Goal: Find specific page/section: Find specific page/section

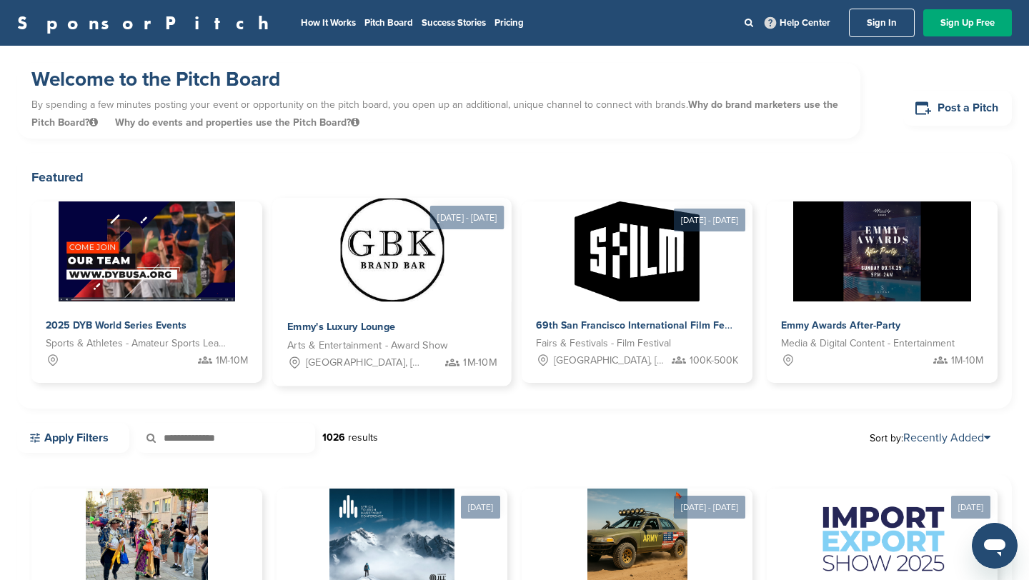
click at [396, 276] on img at bounding box center [392, 251] width 104 height 104
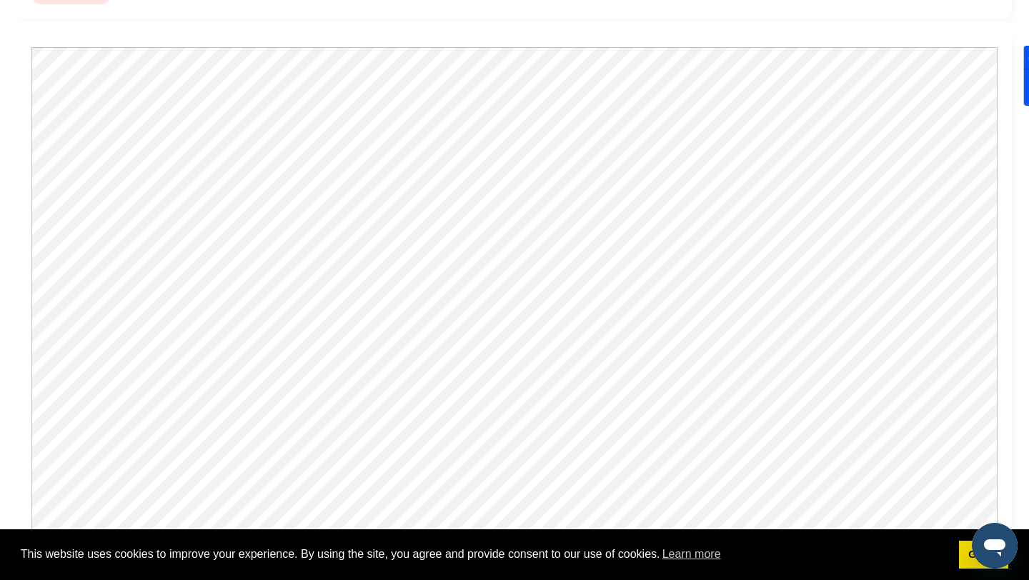
scroll to position [1175, 0]
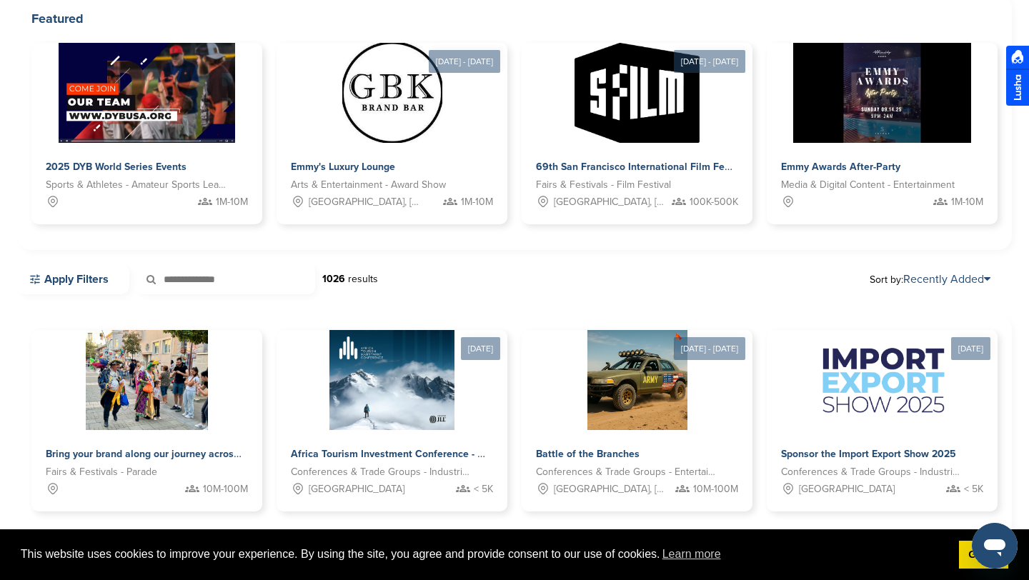
scroll to position [287, 0]
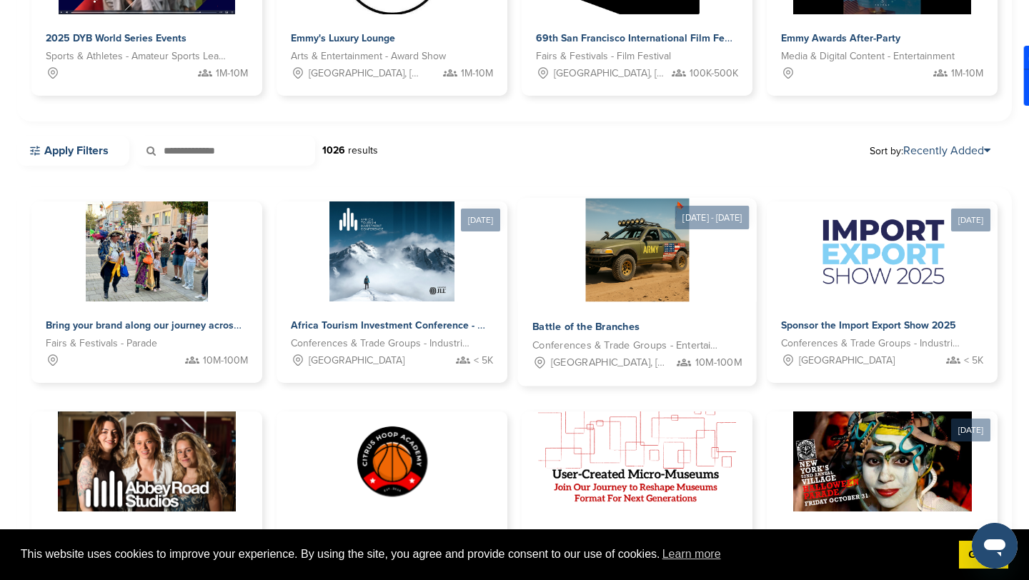
click at [615, 212] on img at bounding box center [637, 251] width 104 height 104
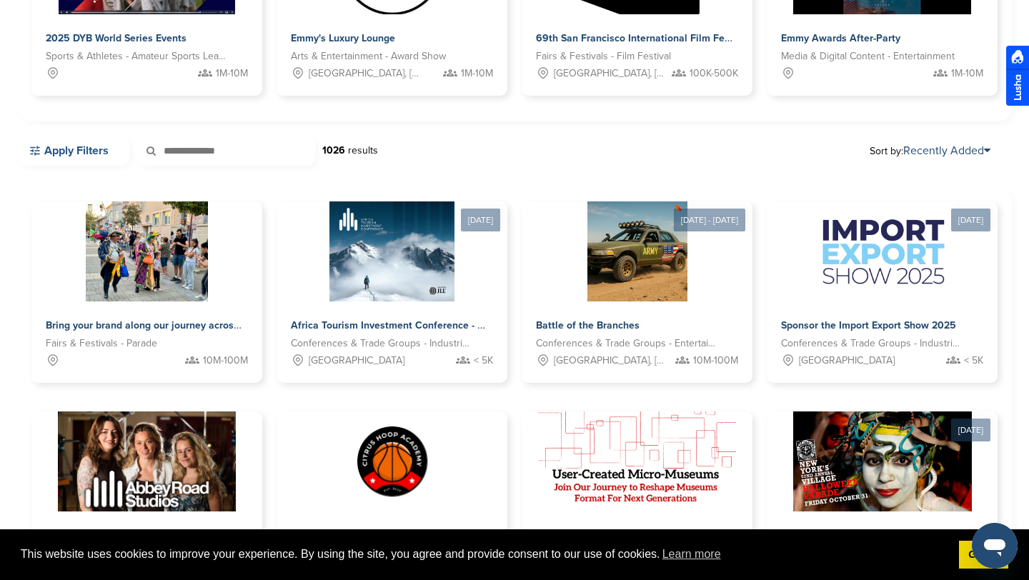
click at [86, 153] on link "Apply Filters" at bounding box center [73, 151] width 112 height 30
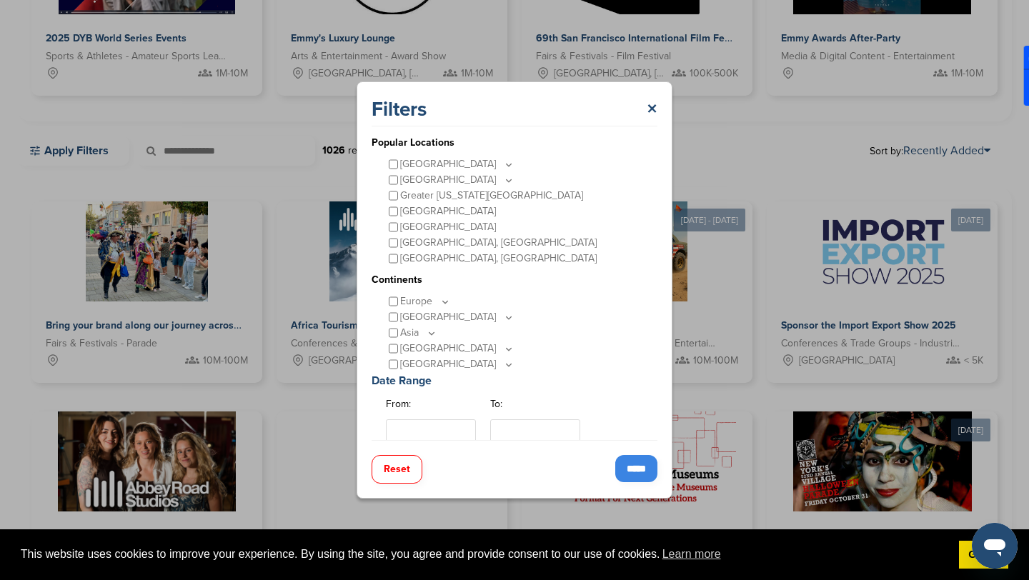
scroll to position [56, 0]
click at [414, 332] on p "Asia" at bounding box center [418, 331] width 37 height 16
click at [430, 331] on icon at bounding box center [432, 331] width 5 height 2
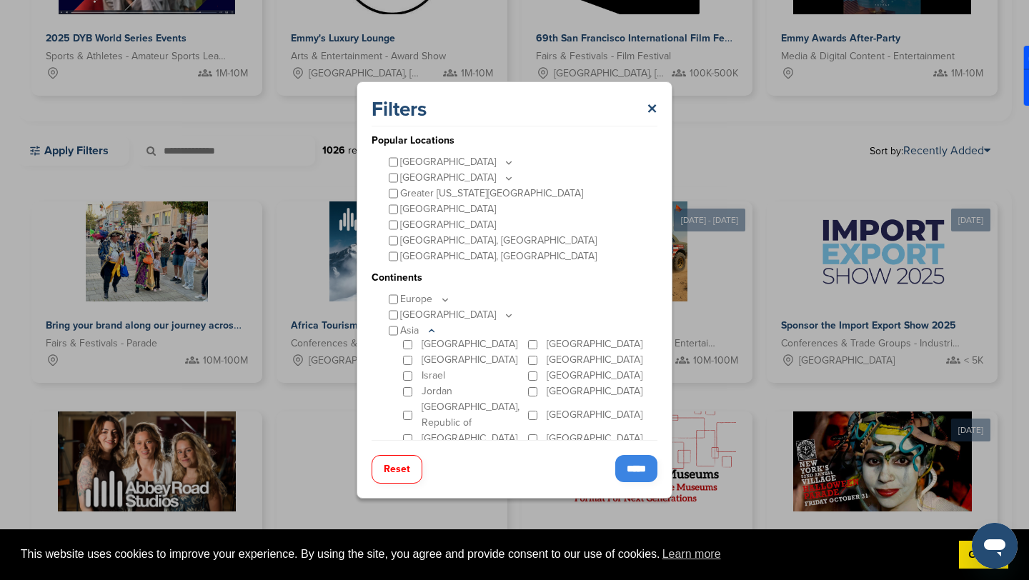
scroll to position [29, 0]
click at [623, 470] on input "*****" at bounding box center [636, 468] width 42 height 27
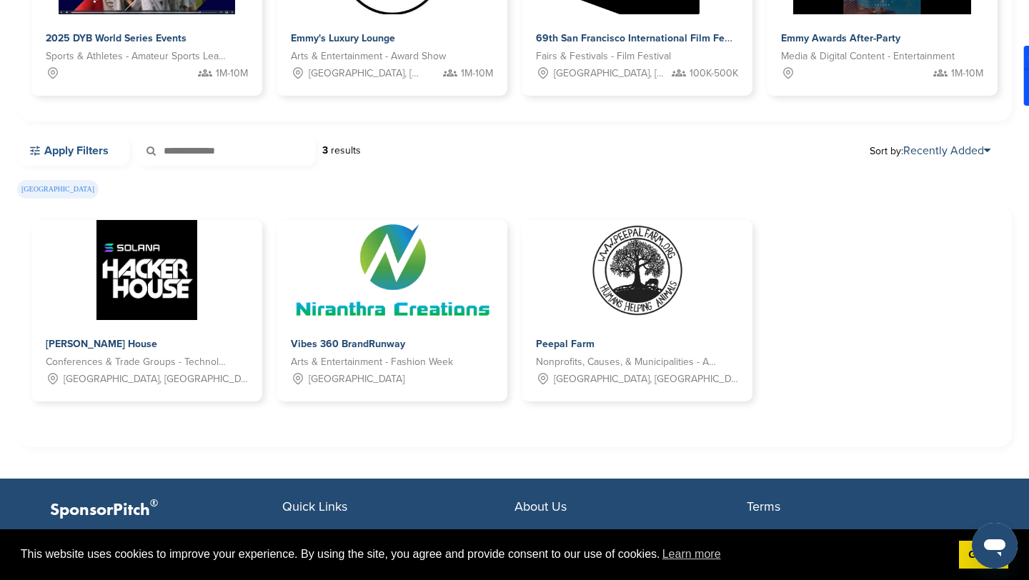
click at [33, 148] on icon at bounding box center [35, 152] width 10 height 10
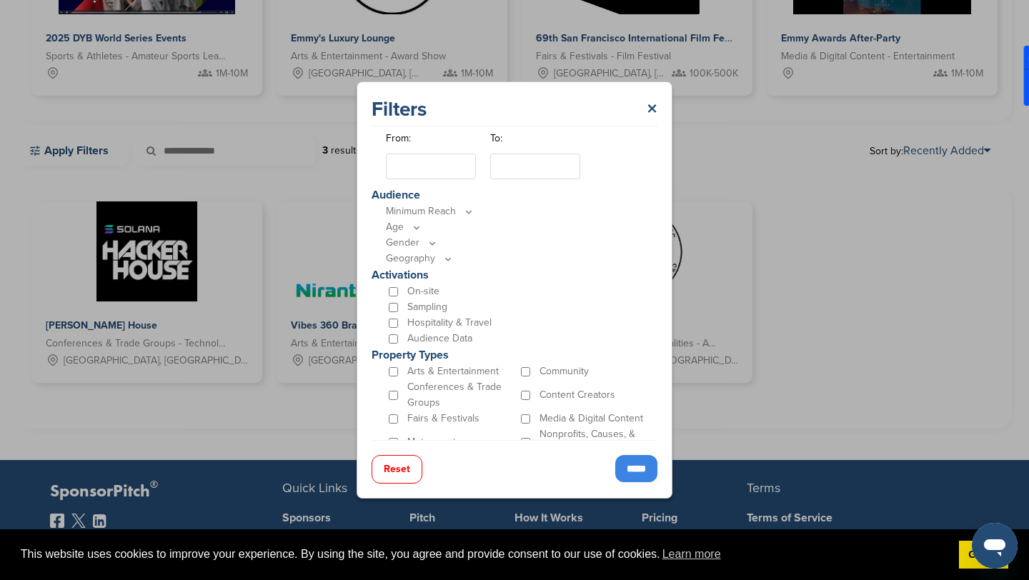
scroll to position [427, 0]
click at [453, 214] on p "Minimum Reach" at bounding box center [518, 211] width 264 height 16
click at [463, 212] on icon at bounding box center [468, 211] width 11 height 12
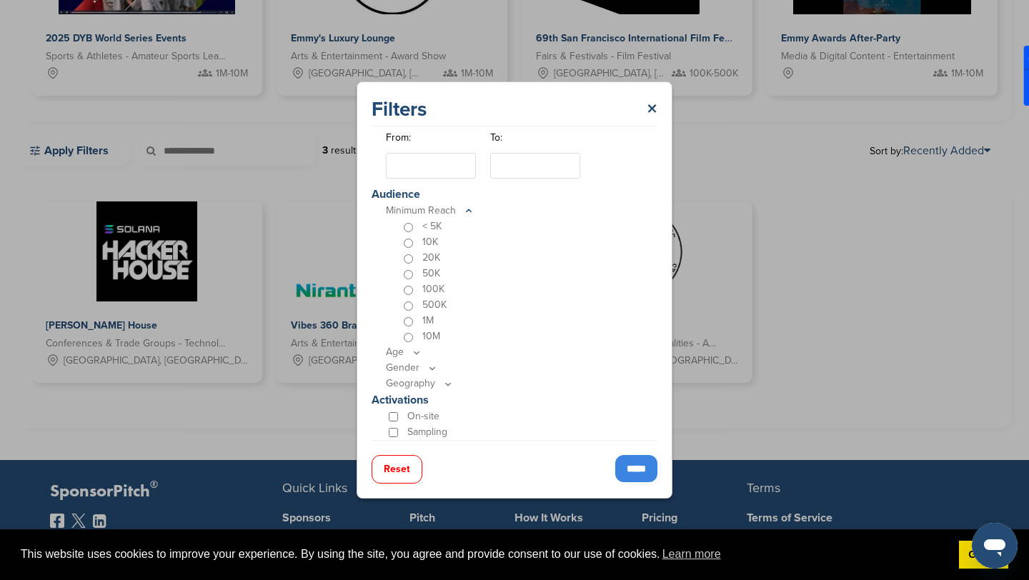
click at [411, 350] on icon at bounding box center [416, 353] width 11 height 12
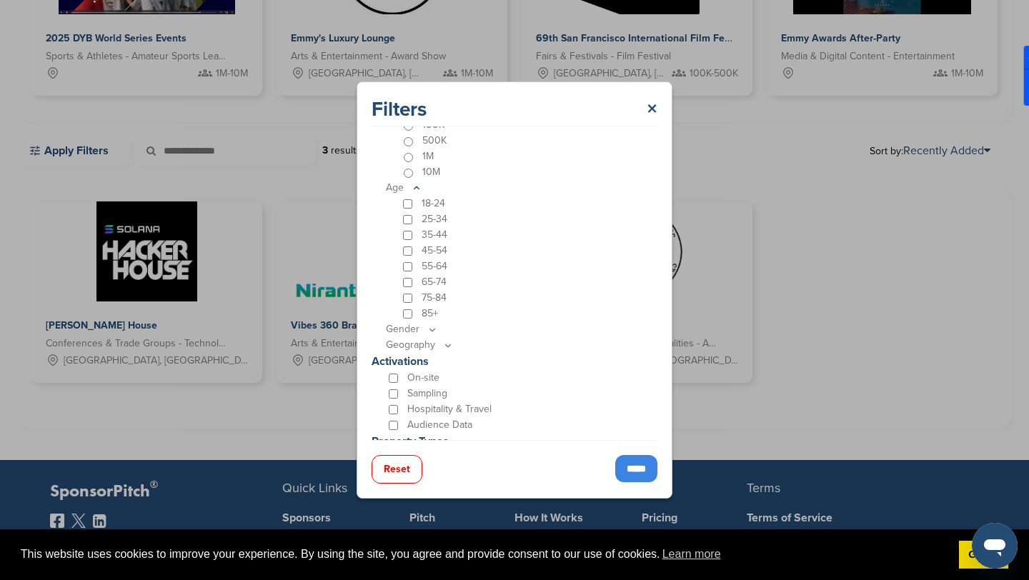
scroll to position [605, 0]
click at [427, 315] on icon at bounding box center [432, 316] width 11 height 12
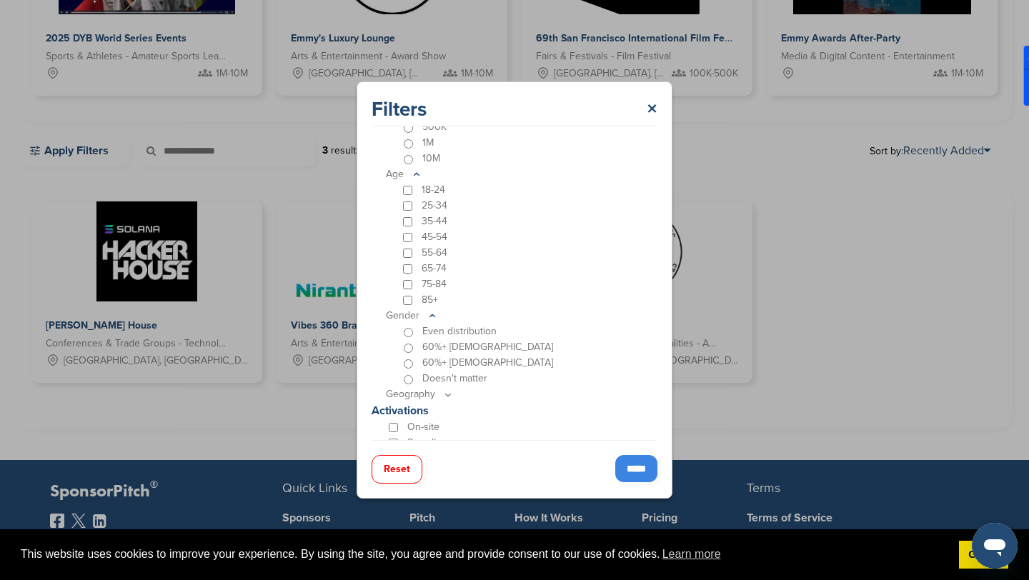
click at [427, 395] on p "Geography" at bounding box center [518, 395] width 264 height 16
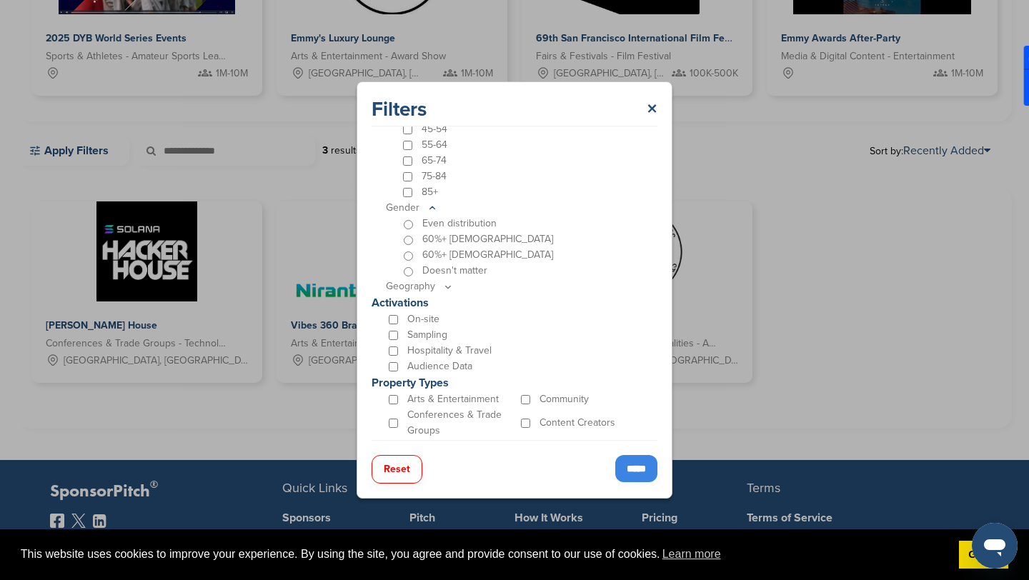
scroll to position [776, 0]
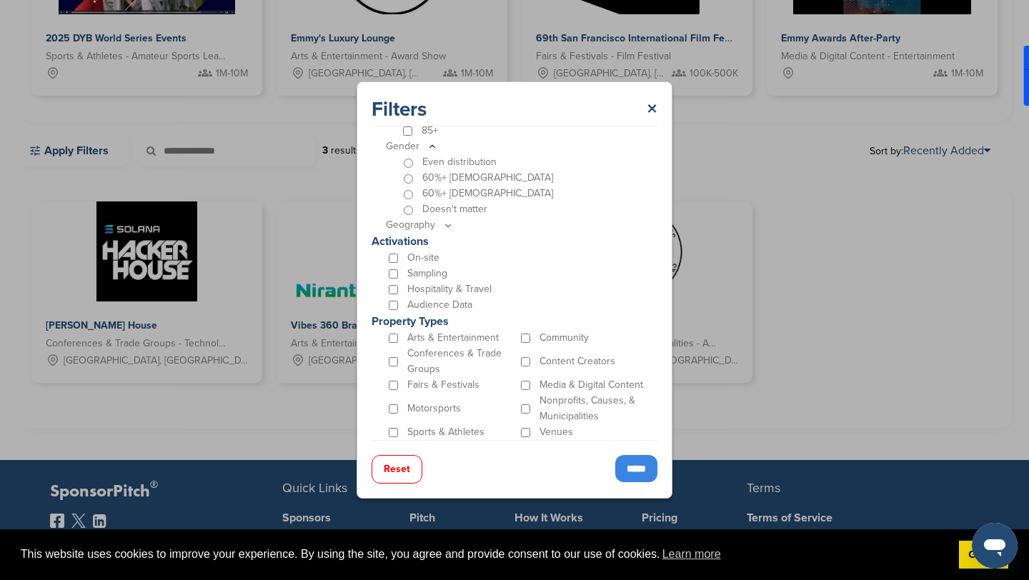
click at [450, 222] on icon at bounding box center [447, 225] width 11 height 12
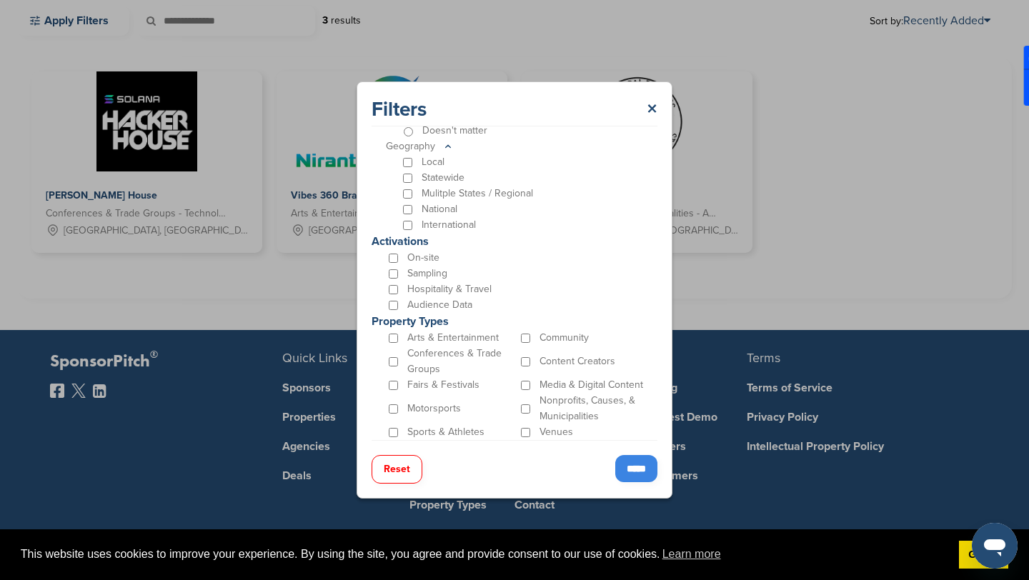
scroll to position [420, 0]
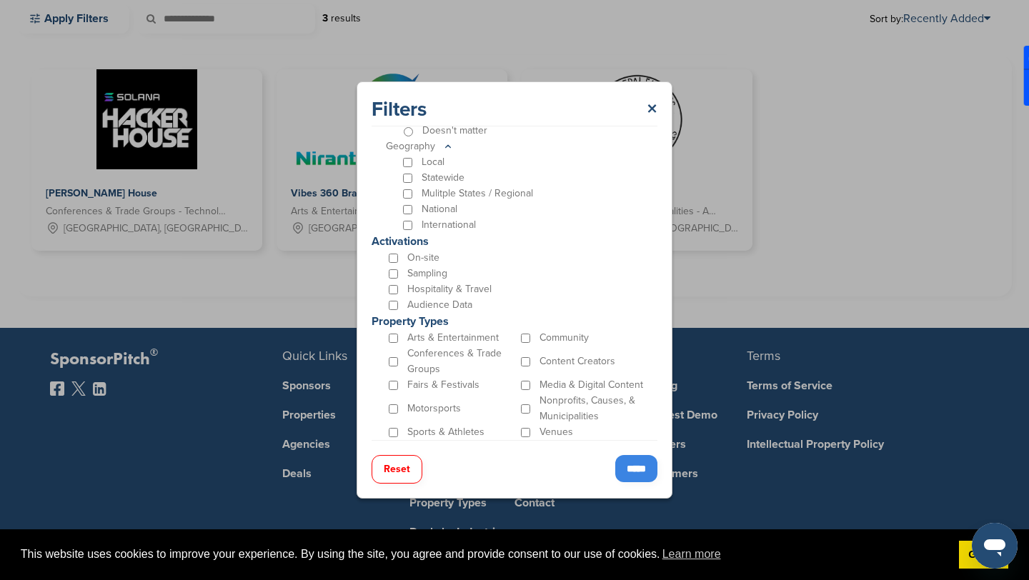
click at [558, 285] on div "Hospitality & Travel" at bounding box center [518, 290] width 264 height 16
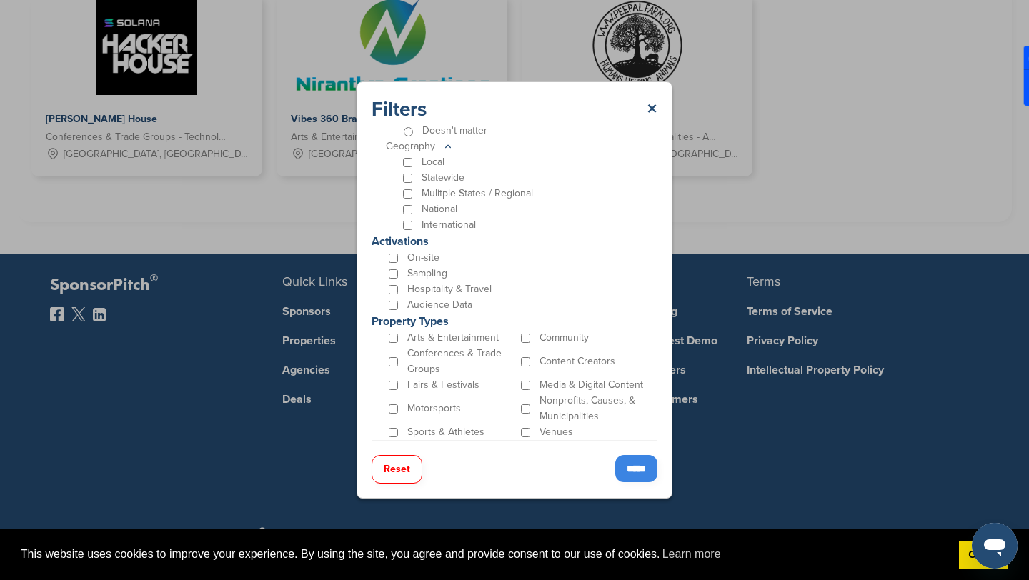
scroll to position [496, 0]
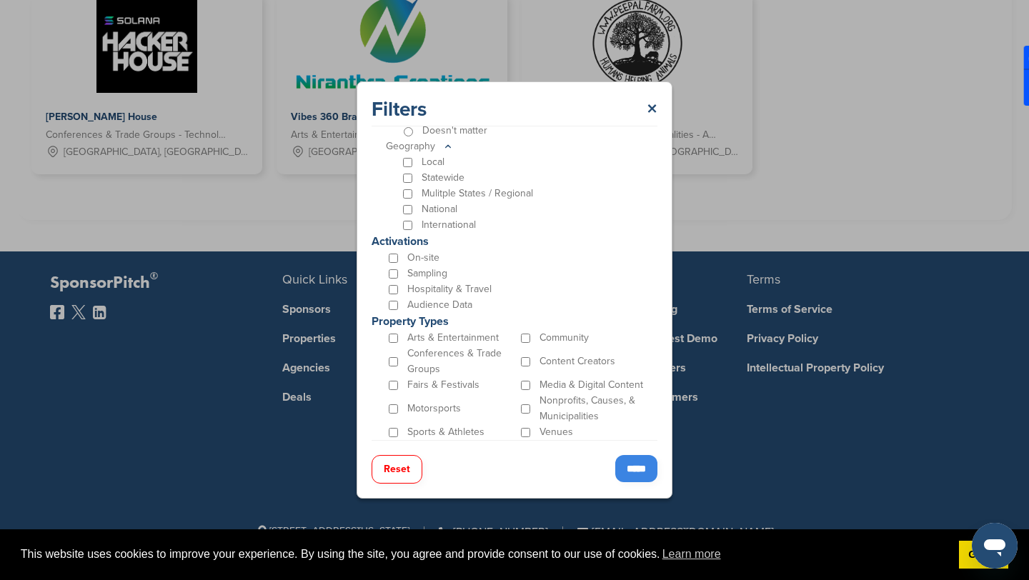
click at [617, 463] on input "*****" at bounding box center [636, 468] width 42 height 27
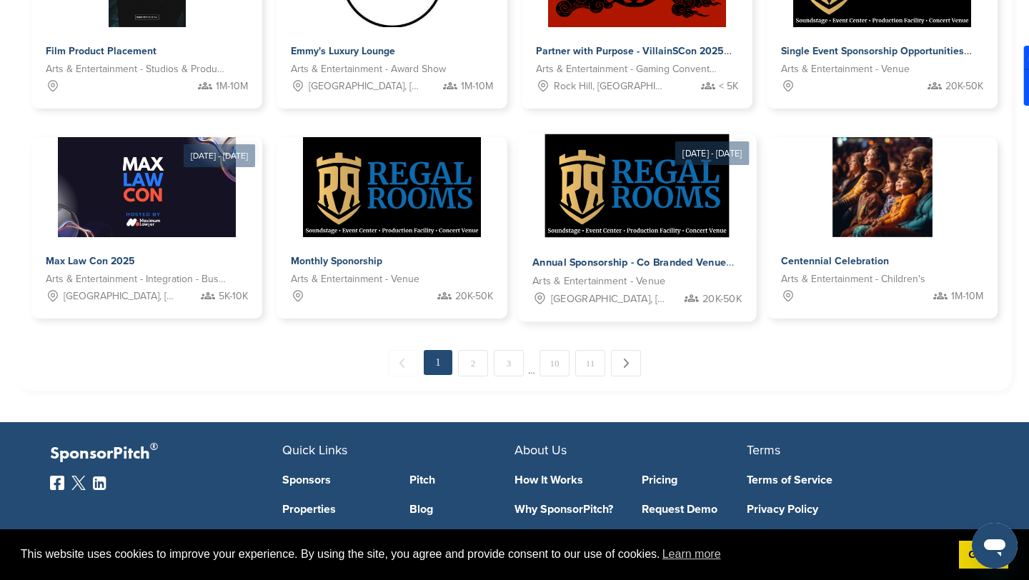
scroll to position [868, 0]
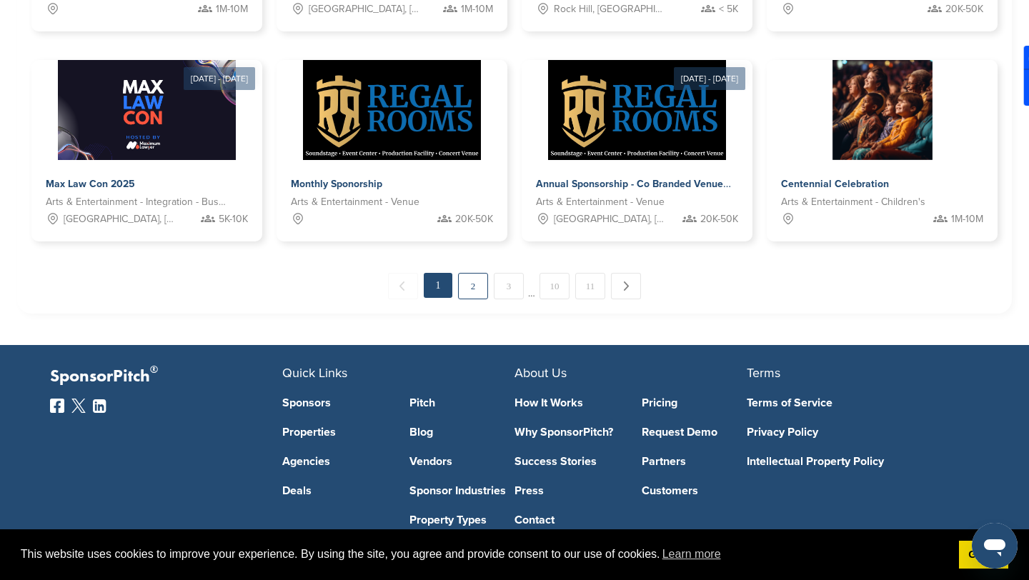
click at [477, 279] on link "2" at bounding box center [473, 286] width 30 height 26
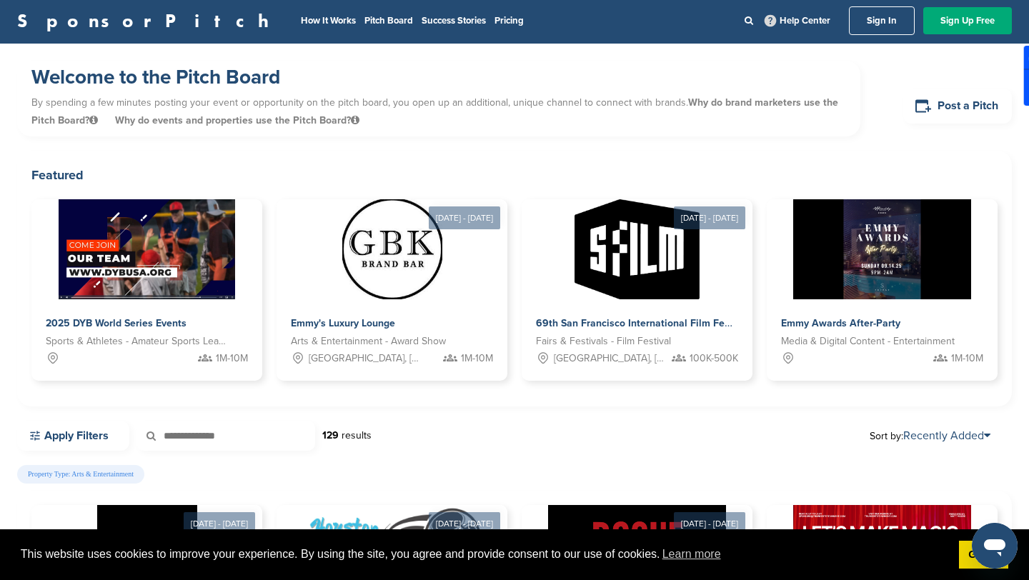
scroll to position [0, 0]
